Goal: Transaction & Acquisition: Purchase product/service

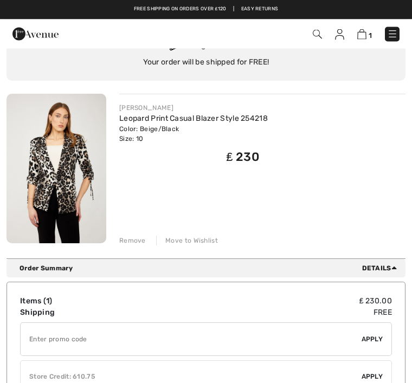
scroll to position [73, 0]
click at [386, 265] on span "Details" at bounding box center [381, 269] width 39 height 10
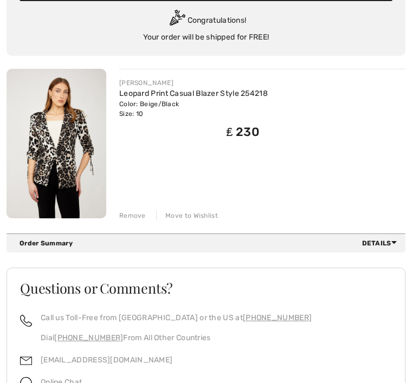
scroll to position [145, 0]
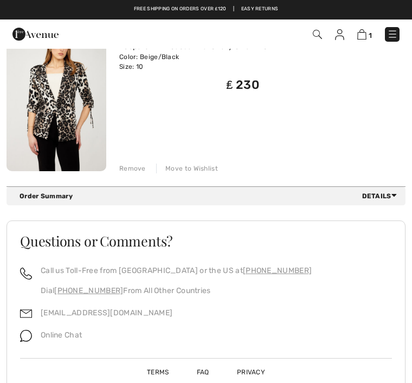
click at [386, 195] on span "Details" at bounding box center [381, 196] width 39 height 10
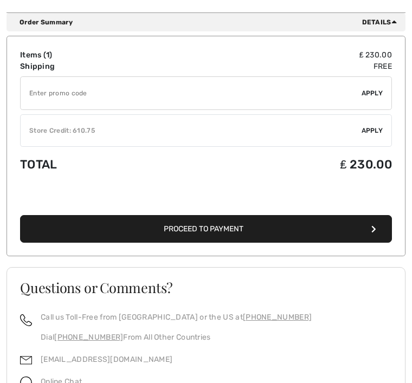
scroll to position [320, 0]
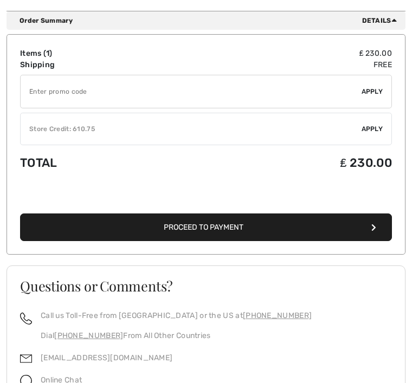
click at [249, 229] on button "Proceed to Payment" at bounding box center [206, 228] width 372 height 28
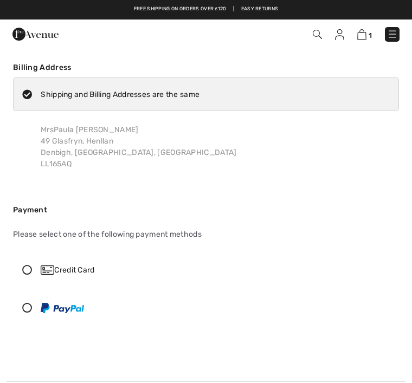
click at [395, 35] on img at bounding box center [392, 34] width 11 height 11
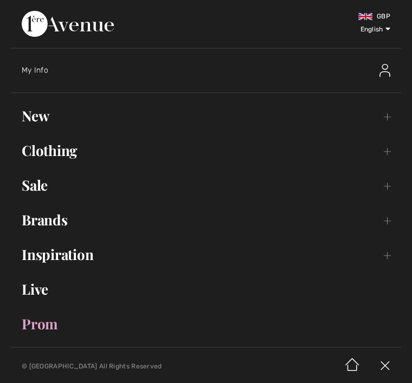
click at [44, 68] on span "My Info" at bounding box center [35, 70] width 27 height 9
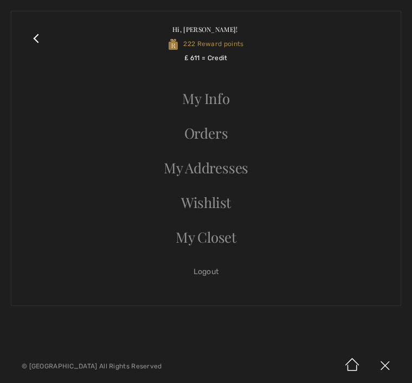
click at [230, 130] on link "Orders" at bounding box center [206, 133] width 368 height 24
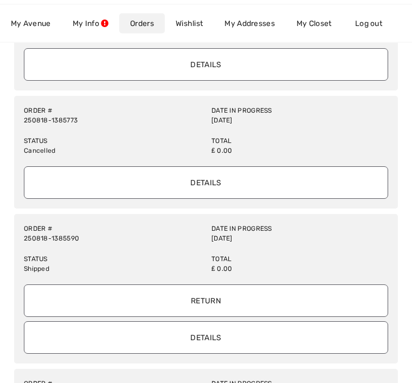
scroll to position [312, 0]
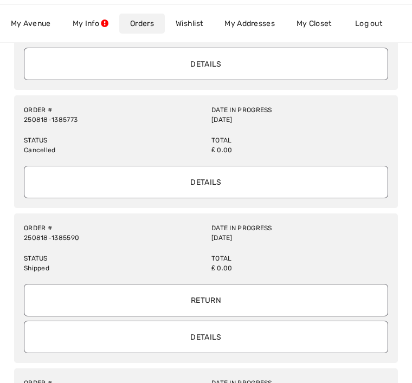
click at [235, 336] on input "Details" at bounding box center [206, 337] width 364 height 33
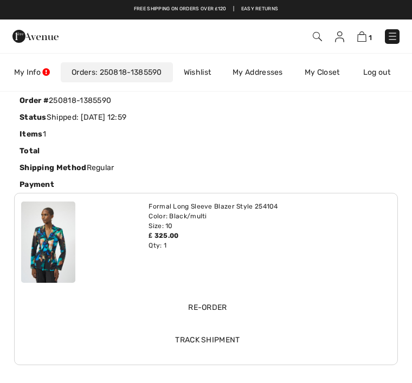
scroll to position [61, 0]
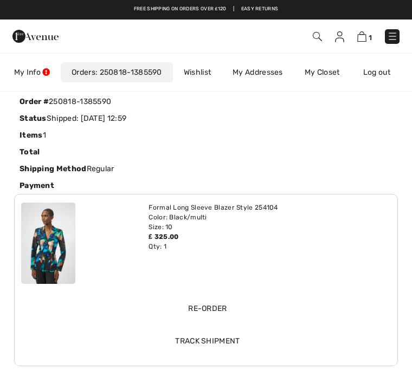
click at [331, 73] on link "My Closet" at bounding box center [322, 72] width 57 height 20
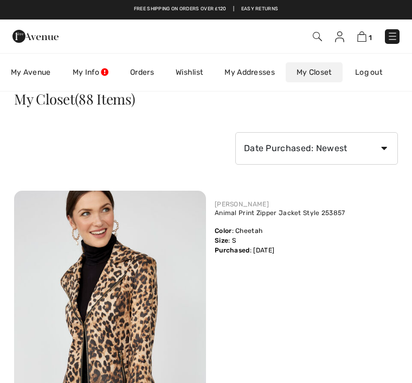
scroll to position [0, 0]
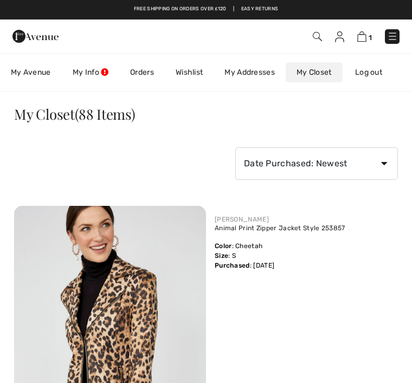
click at [319, 259] on div "Animal Print Zipper Jacket Style 253857 Color : Cheetah Size : S Purchased : [D…" at bounding box center [280, 248] width 131 height 46
click at [363, 42] on img at bounding box center [361, 36] width 9 height 10
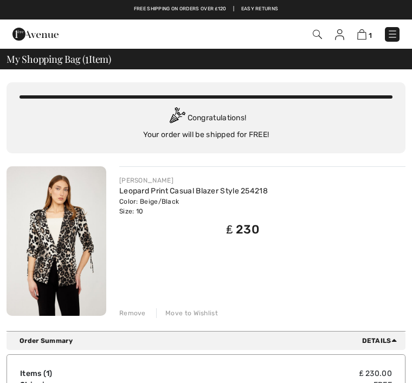
click at [392, 35] on img at bounding box center [392, 34] width 11 height 11
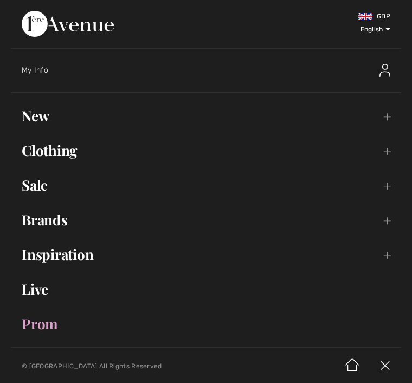
click at [42, 70] on span "My Info" at bounding box center [35, 70] width 27 height 9
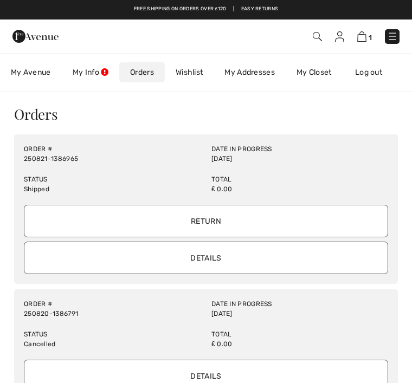
click at [236, 257] on input "Details" at bounding box center [206, 258] width 364 height 33
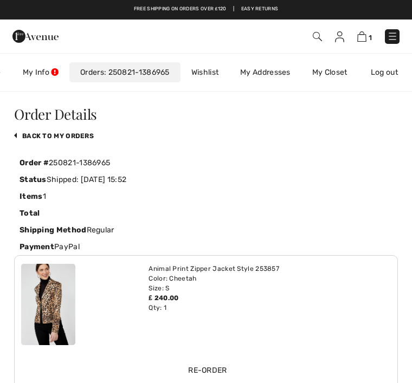
scroll to position [0, 63]
click at [364, 33] on img at bounding box center [361, 36] width 9 height 10
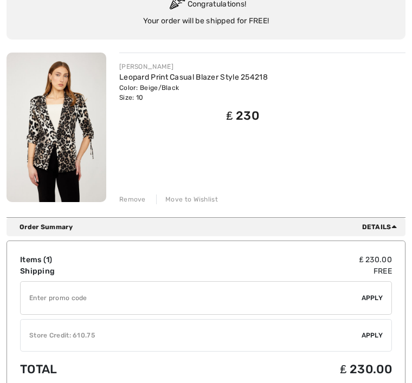
scroll to position [114, 0]
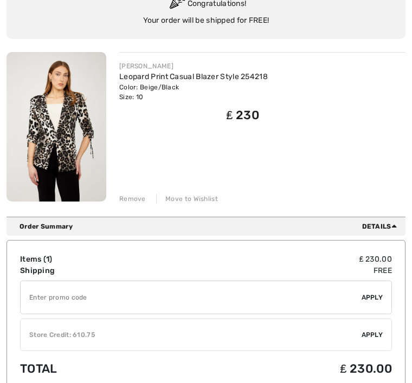
click at [380, 334] on span "Apply" at bounding box center [373, 335] width 22 height 10
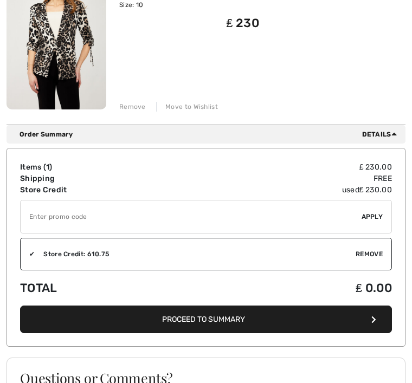
scroll to position [207, 0]
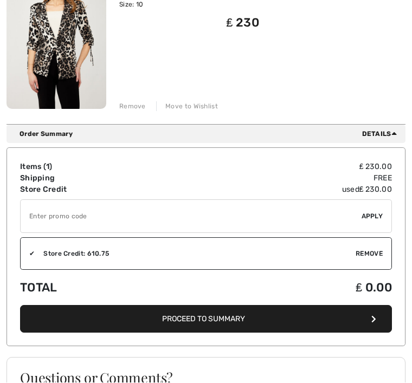
click at [220, 319] on span "Proceed to Summary" at bounding box center [203, 319] width 83 height 9
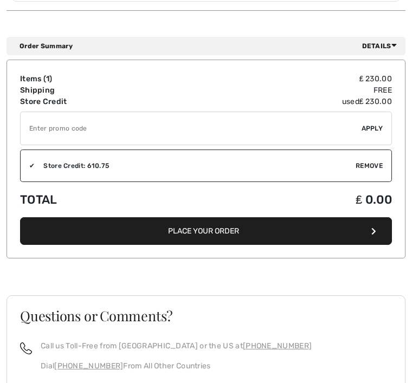
scroll to position [598, 0]
click at [239, 223] on button "Place Your Order" at bounding box center [206, 231] width 372 height 28
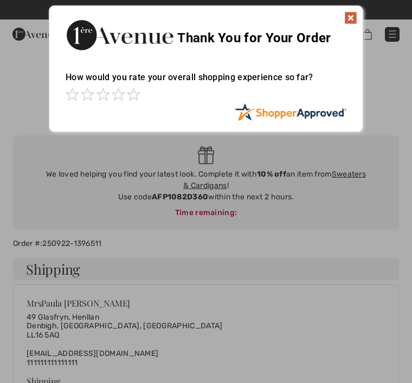
click at [334, 80] on div "How would you rate your overall shopping experience so far?" at bounding box center [206, 82] width 281 height 42
click at [350, 11] on img at bounding box center [350, 17] width 13 height 13
